Goal: Information Seeking & Learning: Learn about a topic

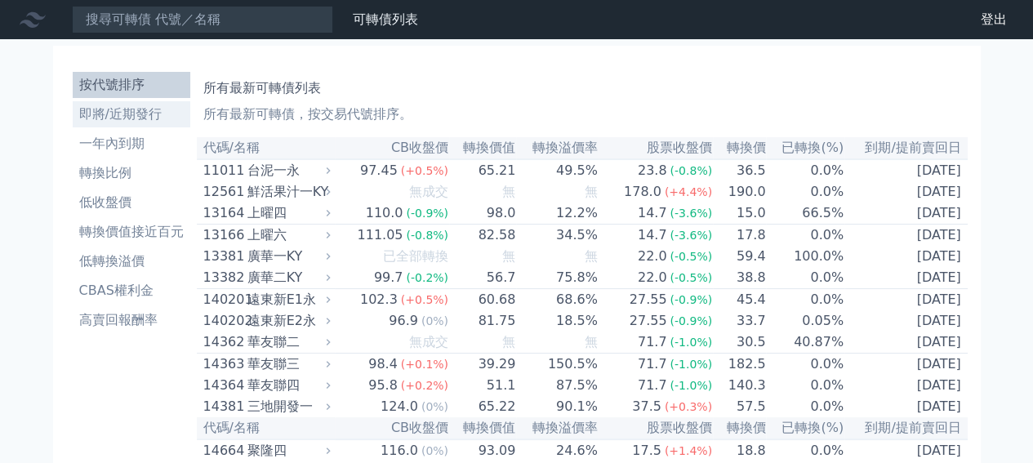
click at [109, 115] on li "即將/近期發行" at bounding box center [132, 114] width 118 height 20
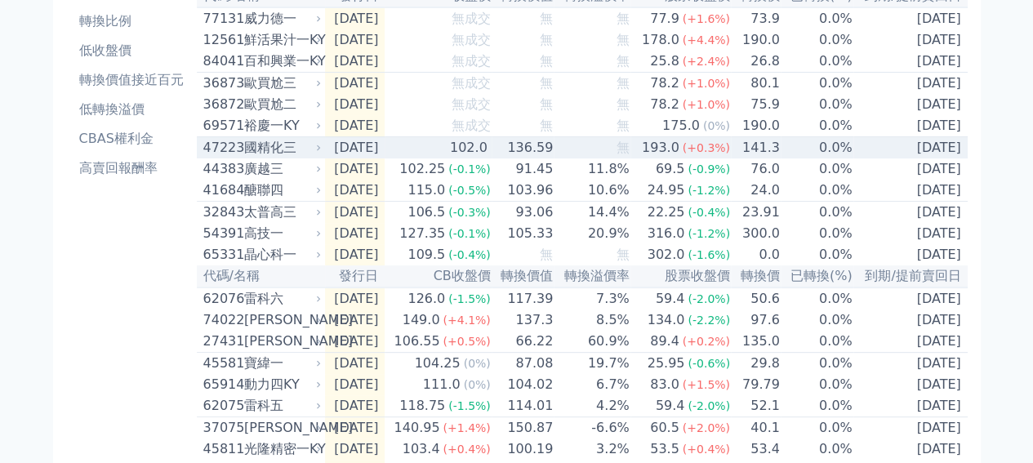
scroll to position [163, 0]
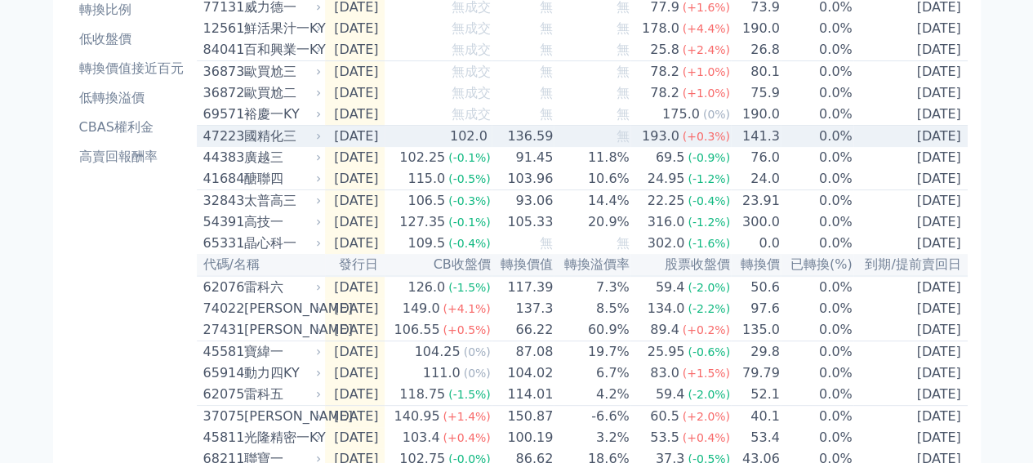
click at [261, 146] on div "國精化三" at bounding box center [281, 137] width 74 height 20
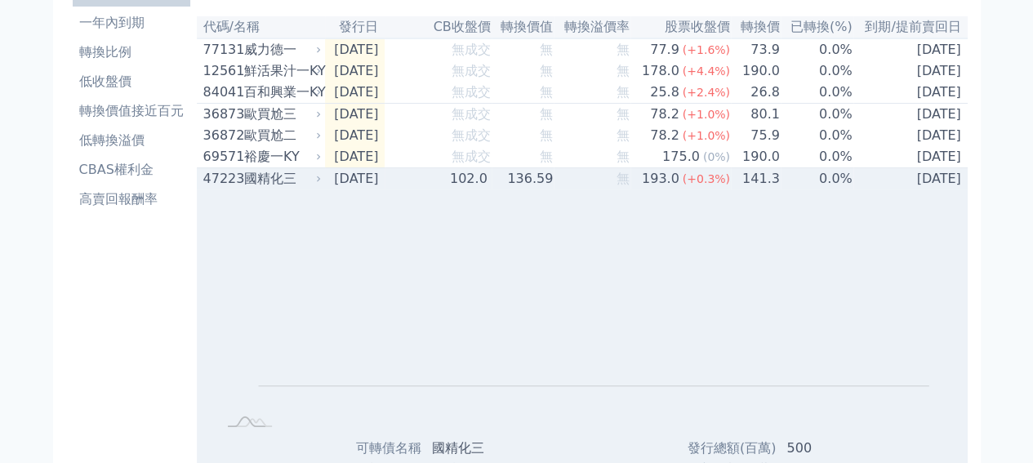
scroll to position [0, 0]
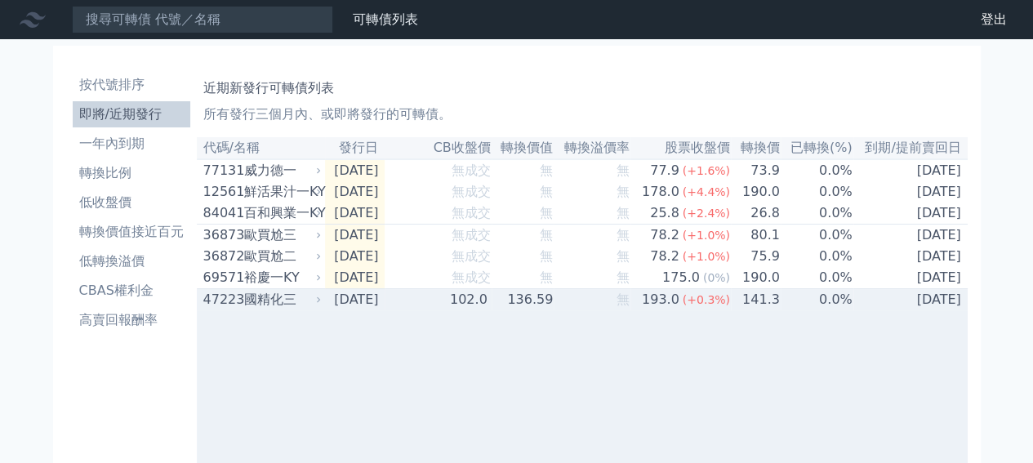
click at [282, 309] on div "國精化三" at bounding box center [281, 300] width 74 height 20
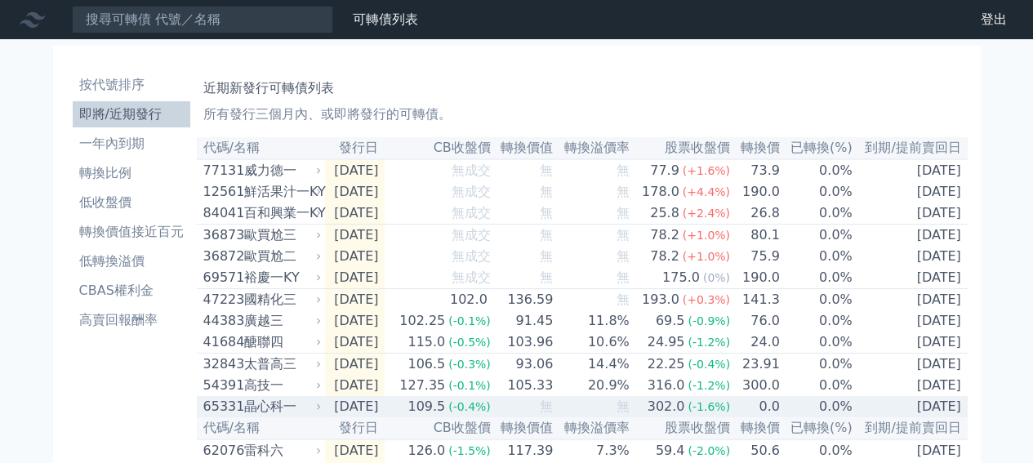
click at [265, 416] on div "晶心科一" at bounding box center [281, 407] width 74 height 20
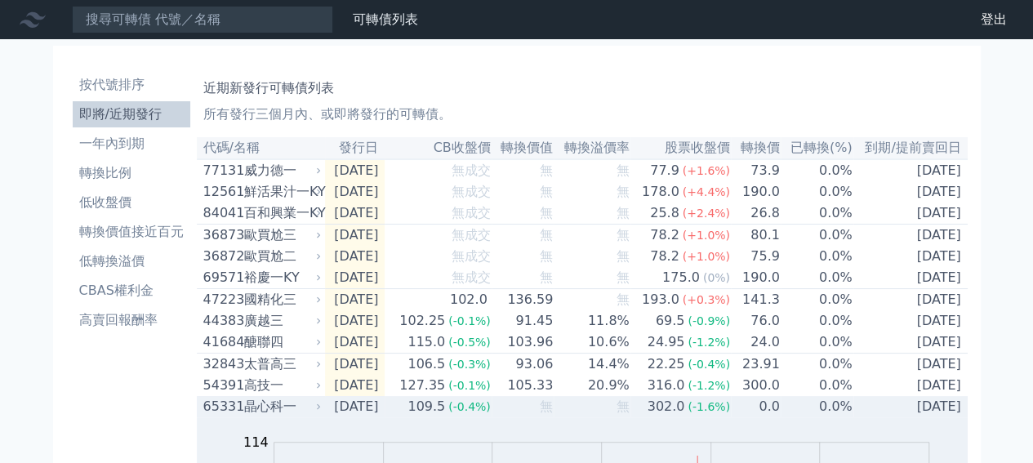
scroll to position [327, 0]
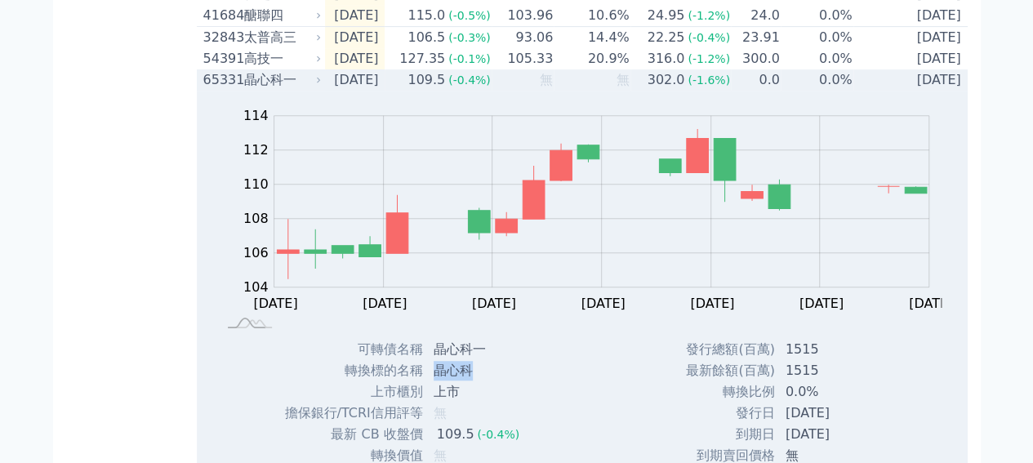
drag, startPoint x: 429, startPoint y: 390, endPoint x: 472, endPoint y: 396, distance: 42.8
click at [472, 381] on td "晶心科" at bounding box center [478, 370] width 109 height 21
copy td "晶心科"
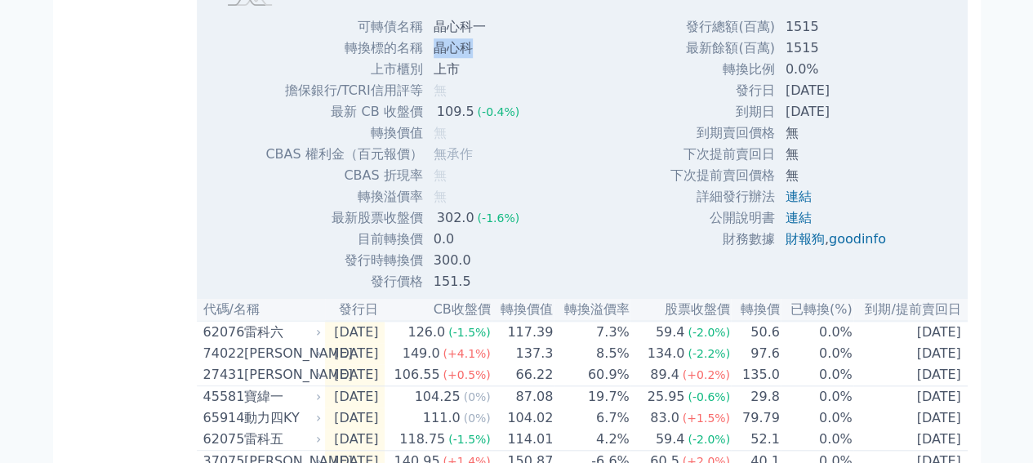
scroll to position [653, 0]
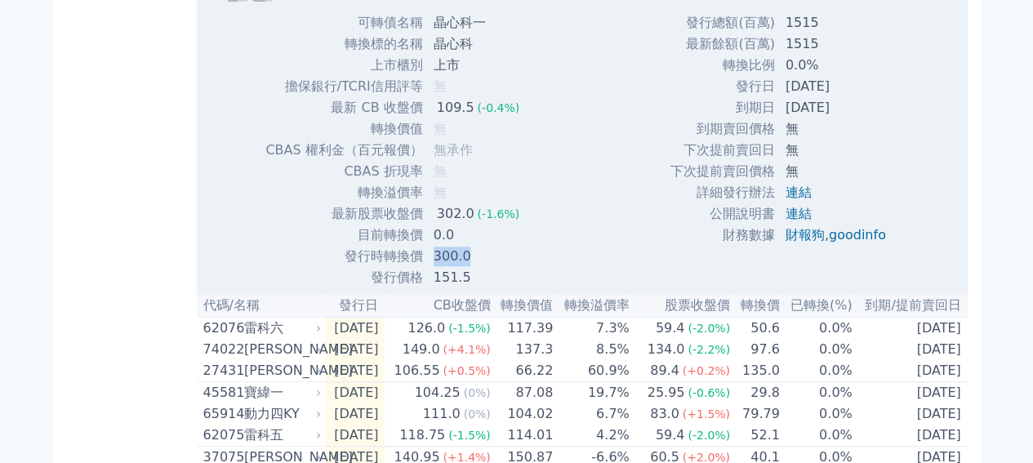
drag, startPoint x: 429, startPoint y: 279, endPoint x: 487, endPoint y: 277, distance: 57.2
click at [487, 267] on td "300.0" at bounding box center [478, 256] width 109 height 21
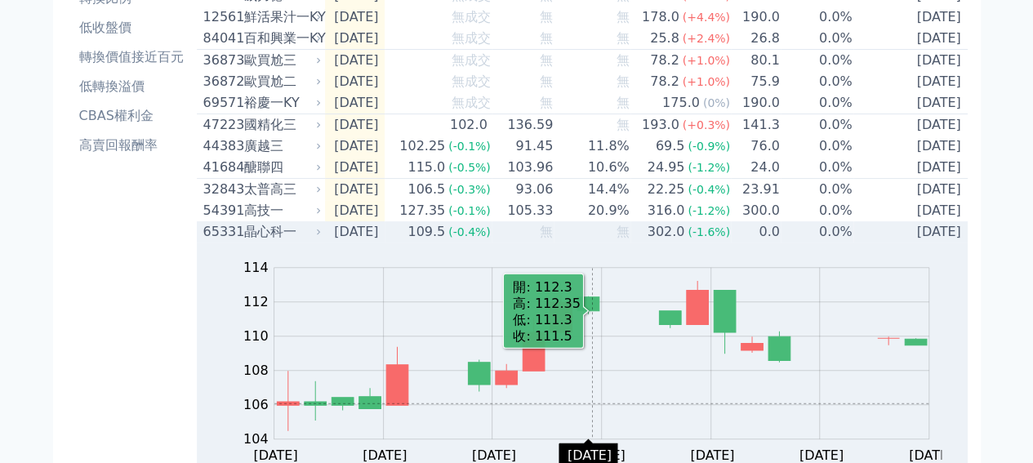
scroll to position [163, 0]
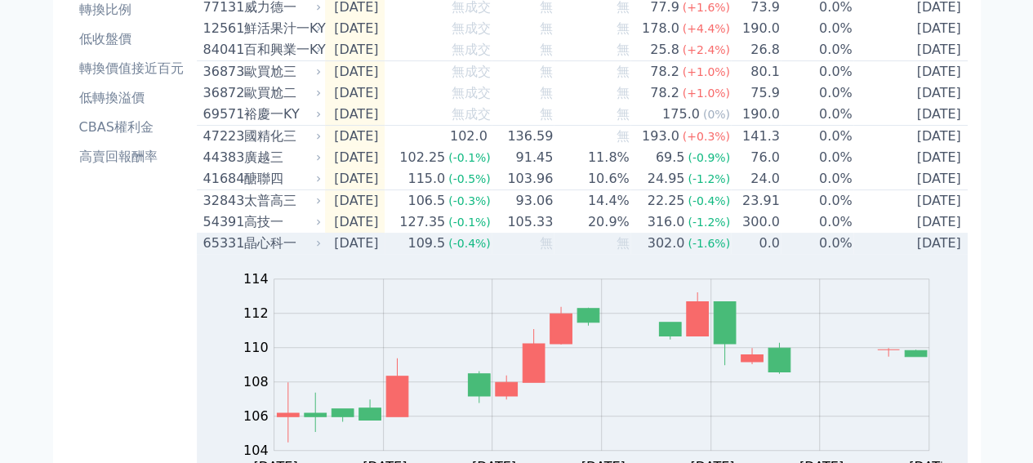
click at [251, 253] on div "晶心科一" at bounding box center [281, 243] width 74 height 20
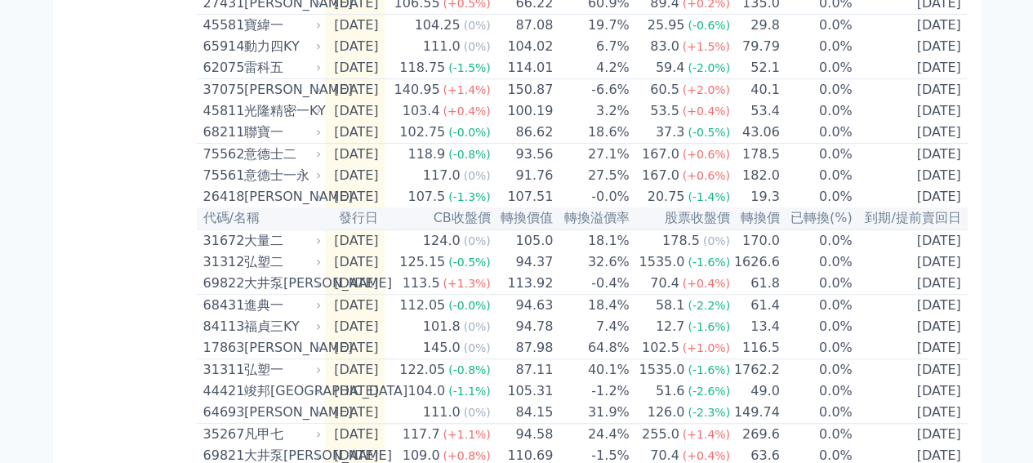
scroll to position [0, 0]
